Goal: Information Seeking & Learning: Find specific fact

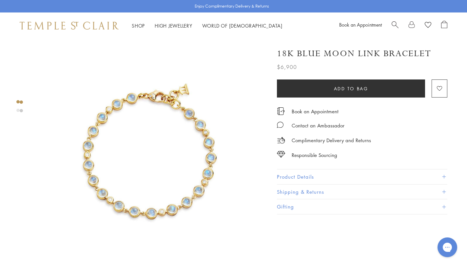
click at [393, 24] on span "Search" at bounding box center [395, 24] width 7 height 7
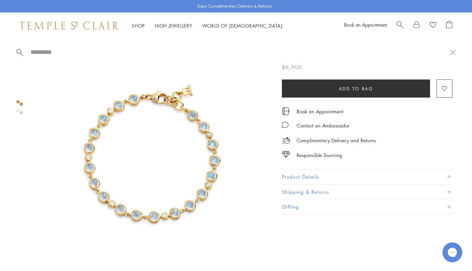
click at [397, 22] on span "Search" at bounding box center [400, 24] width 7 height 7
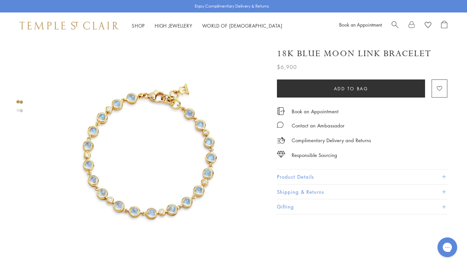
click at [397, 22] on span "Search" at bounding box center [395, 24] width 7 height 7
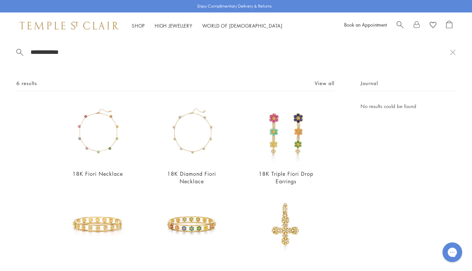
click at [52, 49] on input "**********" at bounding box center [240, 52] width 420 height 8
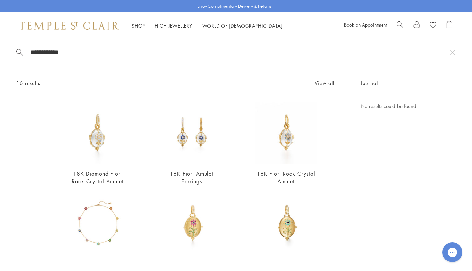
type input "**********"
click at [284, 150] on img at bounding box center [285, 132] width 61 height 61
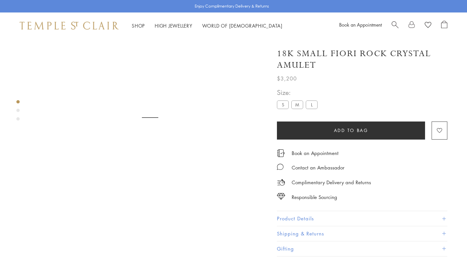
click at [298, 107] on form "**********" at bounding box center [362, 113] width 171 height 52
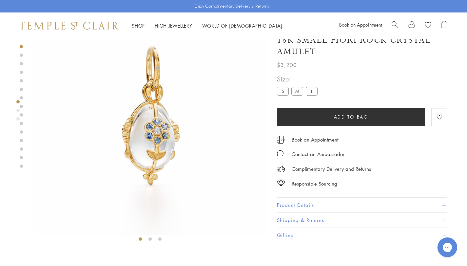
click at [294, 95] on label "M" at bounding box center [297, 91] width 12 height 8
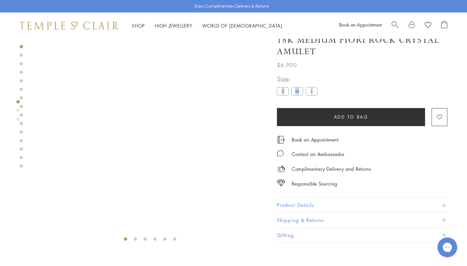
click at [294, 95] on label "M" at bounding box center [297, 91] width 12 height 8
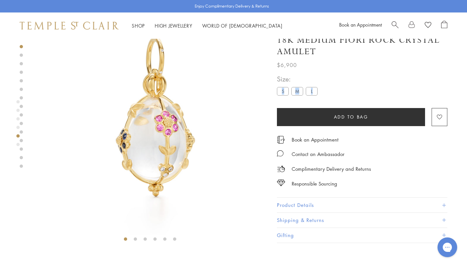
click at [302, 94] on label "M" at bounding box center [297, 91] width 12 height 8
click at [303, 205] on button "Product Details" at bounding box center [362, 205] width 171 height 15
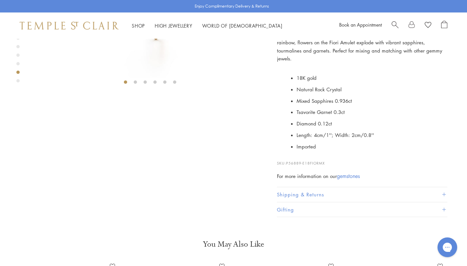
scroll to position [196, 0]
drag, startPoint x: 332, startPoint y: 160, endPoint x: 288, endPoint y: 161, distance: 43.6
click at [288, 161] on p "SKU: P56889-E18FIORMX" at bounding box center [362, 159] width 171 height 12
copy span "P56889-E18FIORMX"
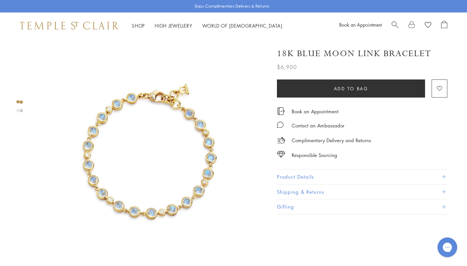
click at [396, 26] on span "Search" at bounding box center [395, 24] width 7 height 7
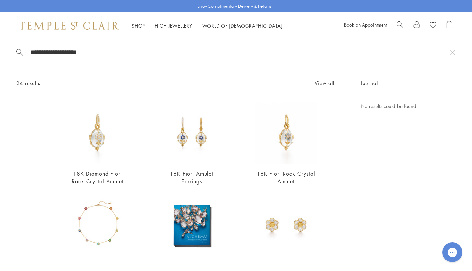
type input "**********"
click at [96, 132] on img at bounding box center [97, 132] width 61 height 61
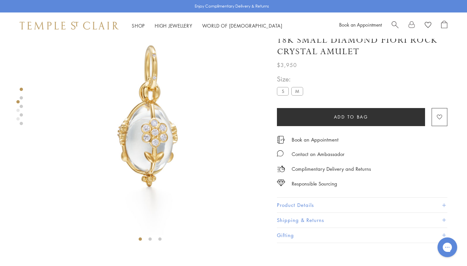
click at [291, 207] on button "Product Details" at bounding box center [362, 205] width 171 height 15
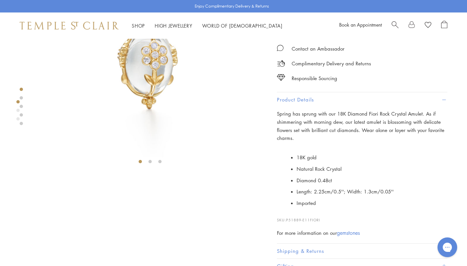
scroll to position [144, 0]
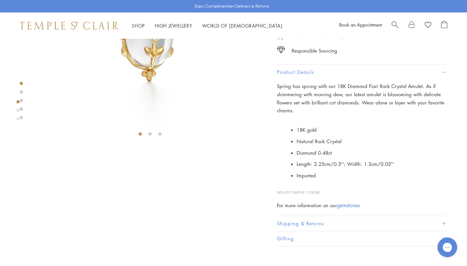
click at [315, 99] on span "Spring has sprung with our 18K Diamond Fiori Rock Crystal Amulet. As if shimmer…" at bounding box center [361, 98] width 168 height 31
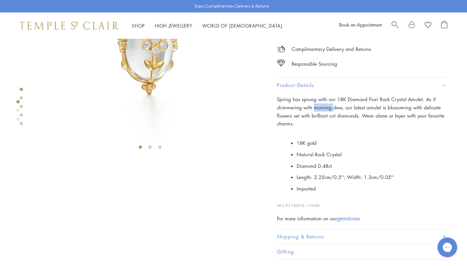
click at [315, 99] on p "Spring has sprung with our 18K Diamond Fiori Rock Crystal Amulet. As if shimmer…" at bounding box center [362, 111] width 171 height 32
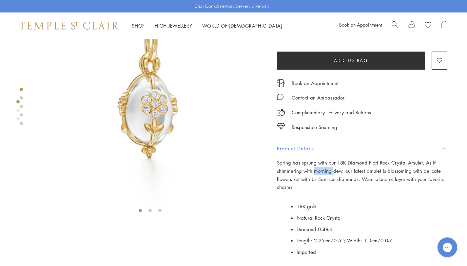
scroll to position [52, 0]
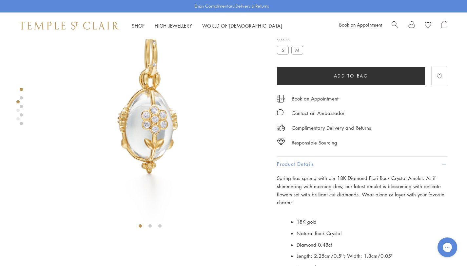
click at [299, 51] on label "M" at bounding box center [297, 50] width 12 height 8
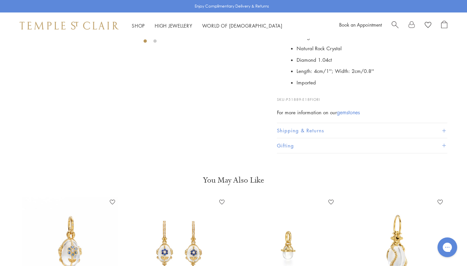
scroll to position [236, 0]
drag, startPoint x: 327, startPoint y: 99, endPoint x: 289, endPoint y: 100, distance: 38.1
click at [289, 100] on p "SKU: P51889-E18FIORI" at bounding box center [362, 96] width 171 height 12
copy span "51889-E18FIORI"
drag, startPoint x: 288, startPoint y: 99, endPoint x: 332, endPoint y: 101, distance: 44.0
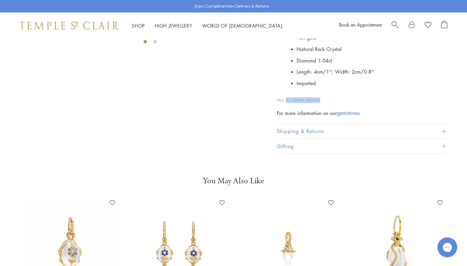
click at [332, 101] on p "SKU: P51889-E18FIORI" at bounding box center [362, 96] width 171 height 12
copy span "P51889-E18FIORI"
